Goal: Navigation & Orientation: Find specific page/section

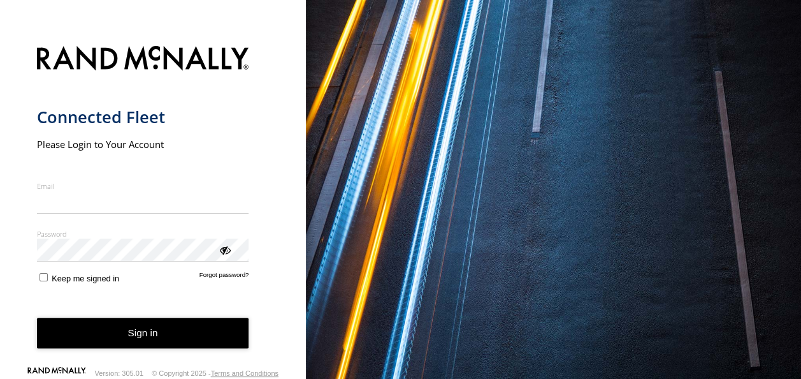
type input "**********"
click at [169, 338] on button "Sign in" at bounding box center [143, 332] width 212 height 31
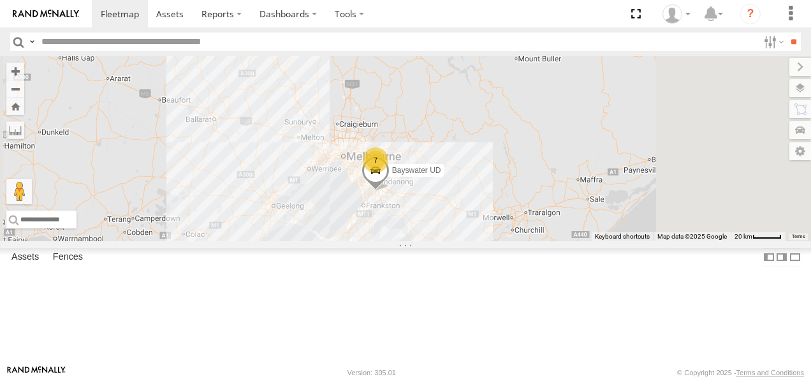
drag, startPoint x: 589, startPoint y: 235, endPoint x: 497, endPoint y: 177, distance: 108.8
click at [497, 177] on div "7 Bayswater UD Westside UD" at bounding box center [405, 148] width 811 height 185
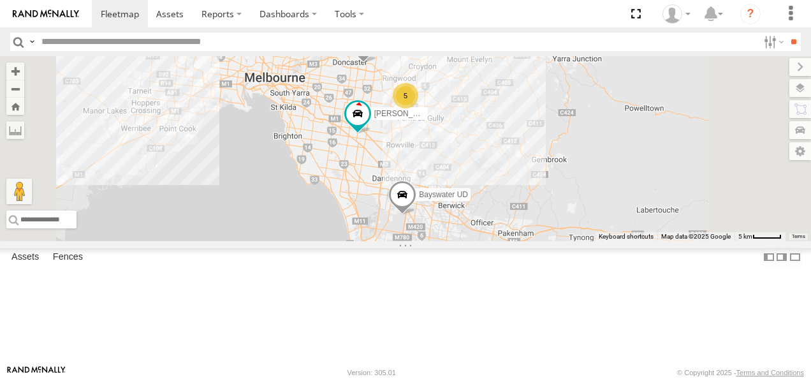
drag, startPoint x: 517, startPoint y: 203, endPoint x: 510, endPoint y: 277, distance: 74.2
click at [510, 241] on div "Bayswater UD Westside UD 5 Bendigo Isuzu FRR Jennifer BMW" at bounding box center [405, 148] width 811 height 185
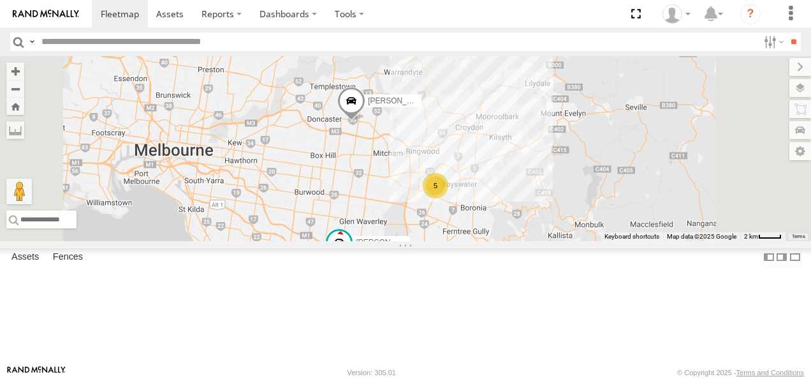
drag, startPoint x: 512, startPoint y: 251, endPoint x: 520, endPoint y: 291, distance: 41.0
click at [520, 241] on div "Bayswater UD Westside UD Bendigo Isuzu FRR Jennifer BMW 5" at bounding box center [405, 148] width 811 height 185
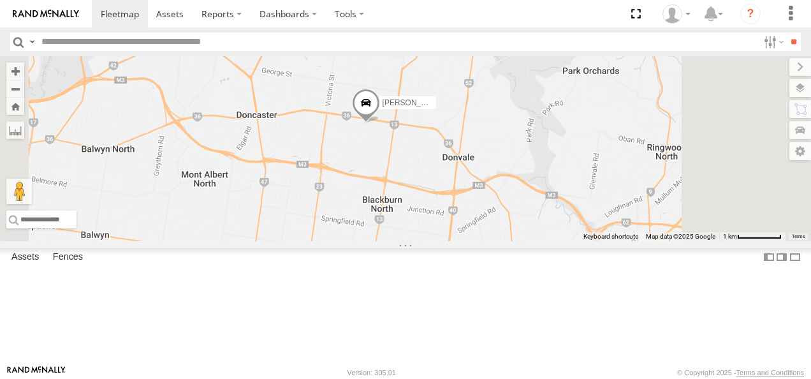
drag, startPoint x: 493, startPoint y: 147, endPoint x: 495, endPoint y: 243, distance: 96.9
click at [495, 241] on div "Bayswater UD Westside UD Bendigo Isuzu FRR Jennifer BMW" at bounding box center [405, 148] width 811 height 185
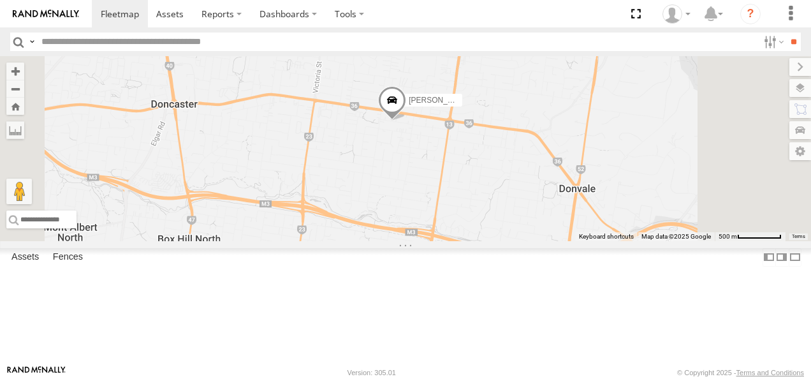
drag, startPoint x: 515, startPoint y: 233, endPoint x: 512, endPoint y: 241, distance: 8.1
click at [512, 241] on div "Bayswater UD Westside UD Bendigo Isuzu FRR Jennifer BMW" at bounding box center [405, 148] width 811 height 185
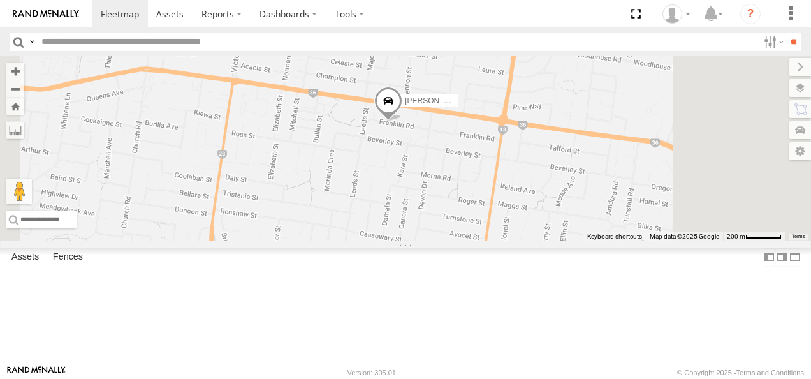
drag, startPoint x: 590, startPoint y: 165, endPoint x: 544, endPoint y: 207, distance: 62.2
click at [544, 206] on div "Bayswater UD Westside UD Bendigo Isuzu FRR Jennifer BMW" at bounding box center [405, 148] width 811 height 185
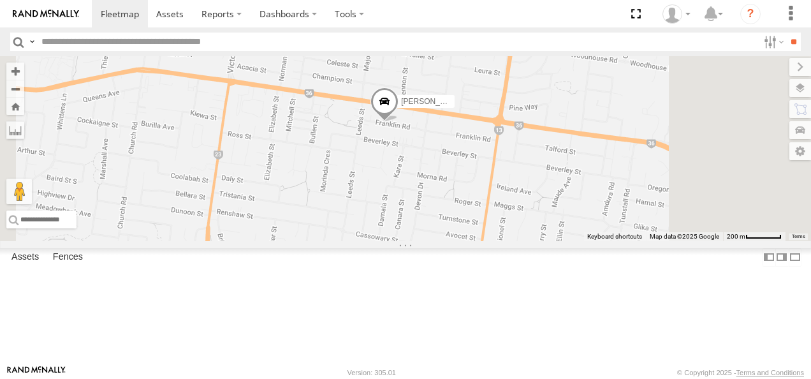
click at [560, 192] on div "Bayswater UD Westside UD Bendigo Isuzu FRR Jennifer BMW" at bounding box center [405, 148] width 811 height 185
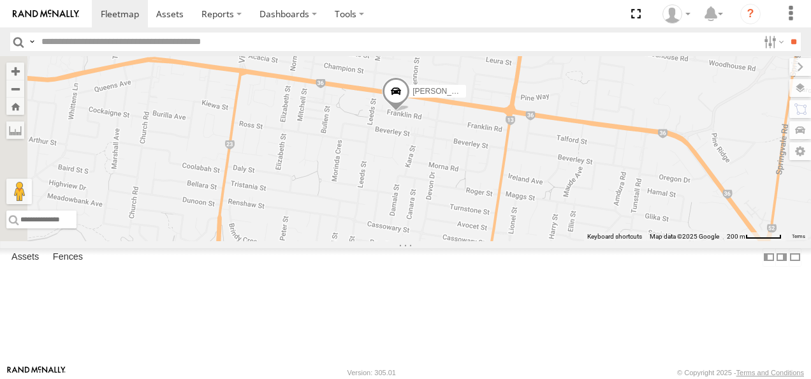
drag, startPoint x: 449, startPoint y: 214, endPoint x: 547, endPoint y: 198, distance: 99.5
click at [547, 198] on div "Bayswater UD Westside UD Bendigo Isuzu FRR Jennifer BMW" at bounding box center [405, 148] width 811 height 185
